Goal: Contribute content

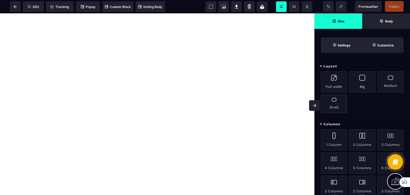
click at [328, 33] on div "Bloc Body Settings Customize" at bounding box center [362, 33] width 96 height 40
click at [380, 103] on div "Full width Big Medium Small" at bounding box center [362, 95] width 96 height 48
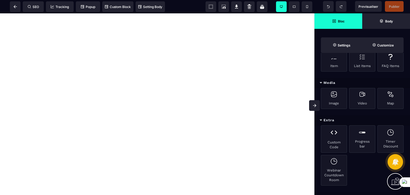
scroll to position [192, 0]
click at [317, 70] on div "Headline Sub-Headline Text Item List Items FAQ Items" at bounding box center [362, 52] width 96 height 53
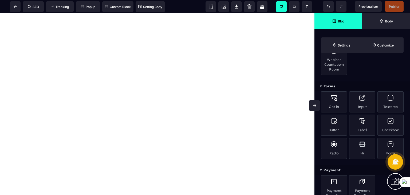
scroll to position [310, 0]
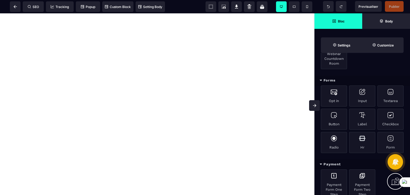
click at [297, 83] on div at bounding box center [157, 104] width 314 height 182
